Goal: Task Accomplishment & Management: Use online tool/utility

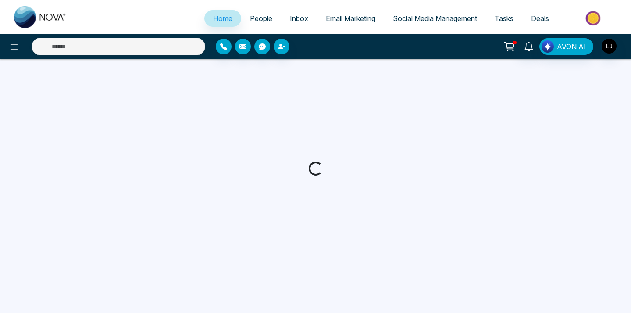
select select "*"
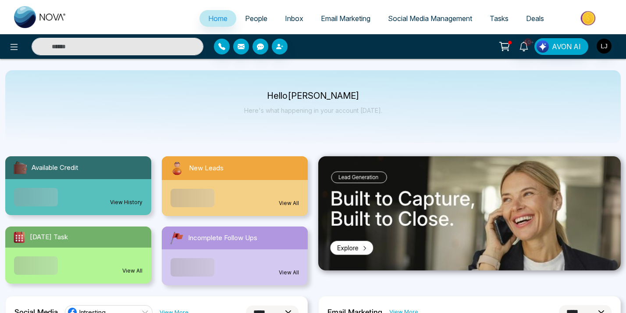
click at [388, 23] on span "Social Media Management" at bounding box center [430, 18] width 84 height 9
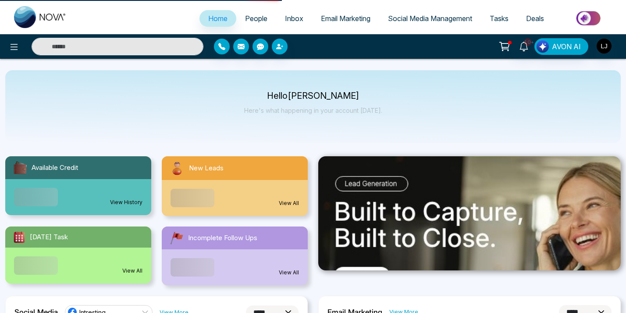
click at [388, 23] on span "Social Media Management" at bounding box center [430, 18] width 84 height 9
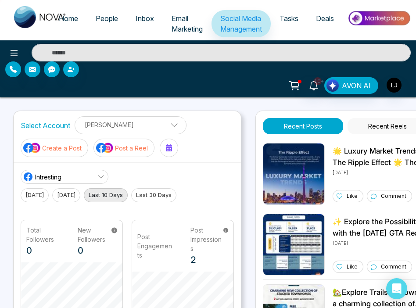
click at [99, 148] on img at bounding box center [105, 147] width 18 height 11
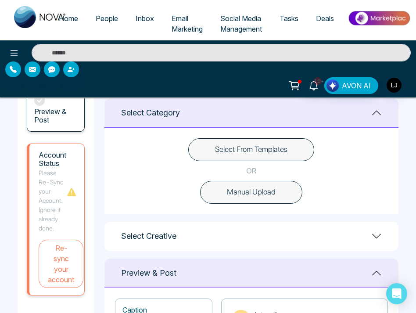
scroll to position [231, 0]
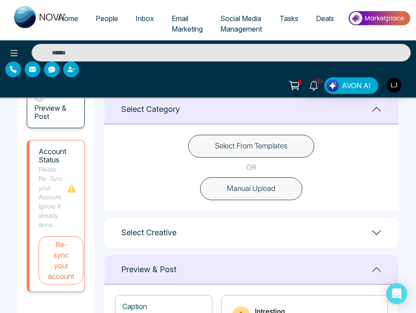
click at [242, 150] on button "Select From Templates" at bounding box center [251, 146] width 126 height 23
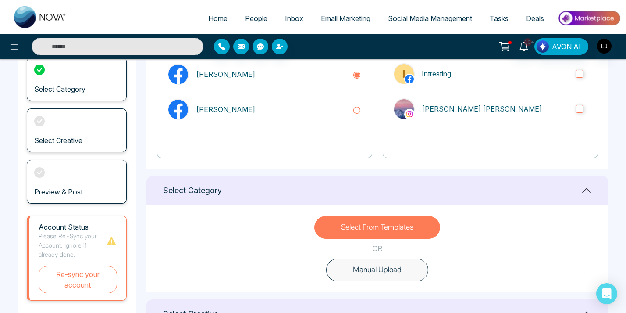
scroll to position [110, 0]
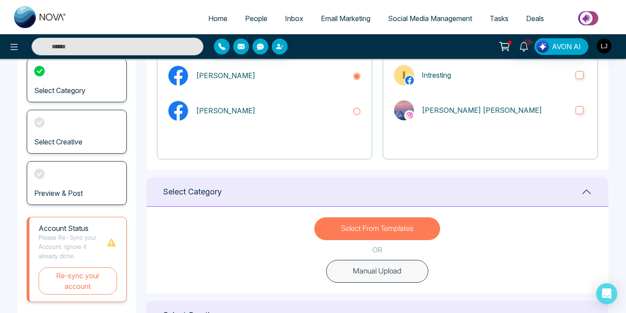
click at [386, 274] on button "Manual Upload" at bounding box center [377, 270] width 102 height 23
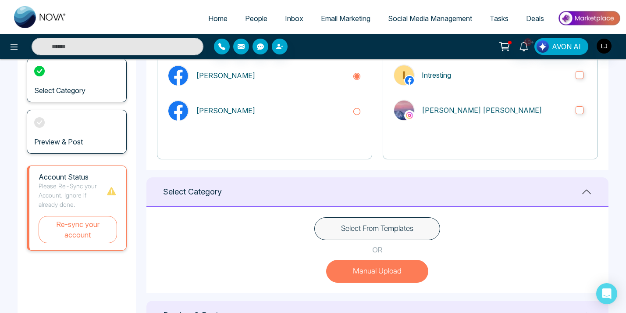
click at [392, 229] on button "Select From Templates" at bounding box center [377, 228] width 126 height 23
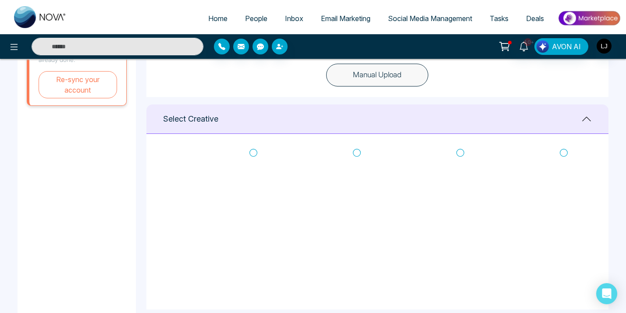
scroll to position [0, 0]
click at [566, 160] on icon at bounding box center [564, 161] width 8 height 9
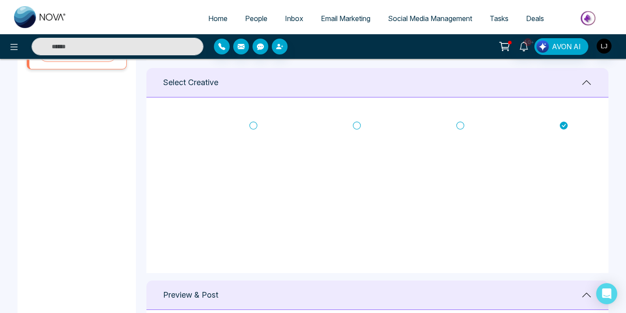
scroll to position [0, 0]
click at [252, 123] on icon at bounding box center [253, 125] width 8 height 9
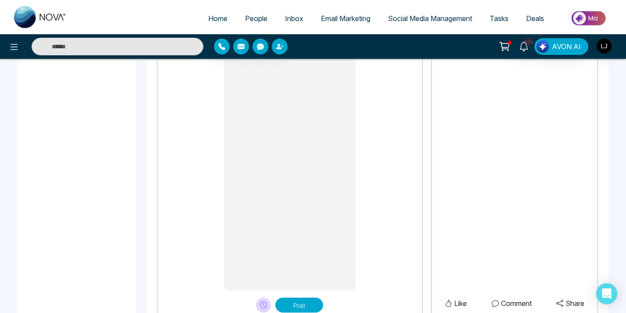
type textarea "**********"
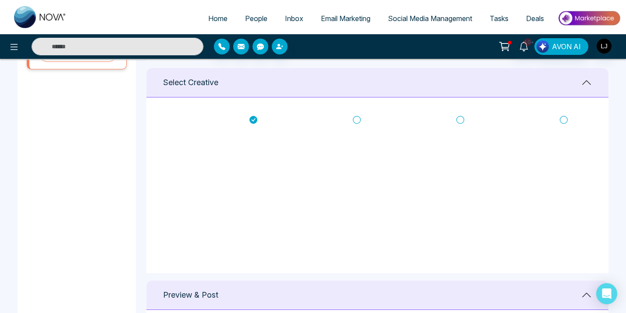
scroll to position [0, 0]
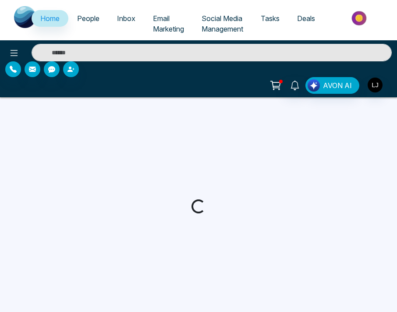
select select "*"
